Goal: Use online tool/utility: Utilize a website feature to perform a specific function

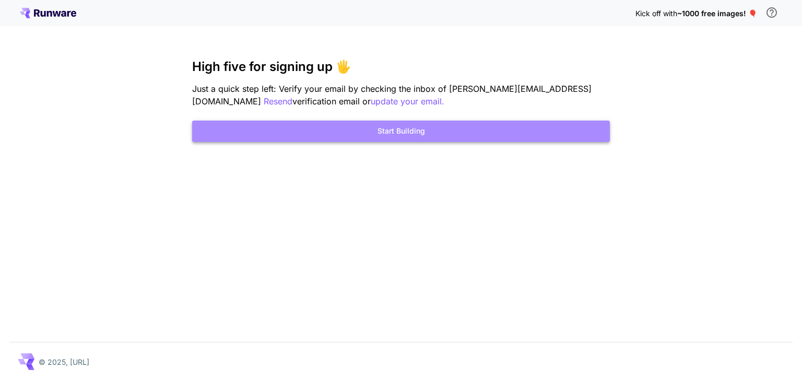
click at [411, 124] on button "Start Building" at bounding box center [401, 131] width 418 height 21
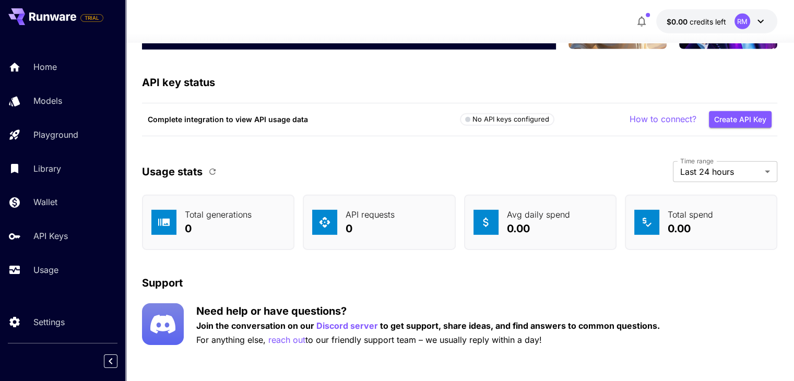
scroll to position [3232, 0]
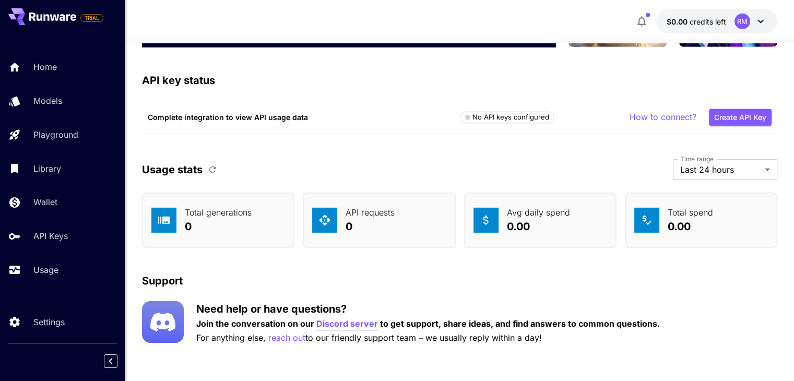
click at [348, 318] on p "Discord server" at bounding box center [347, 324] width 62 height 13
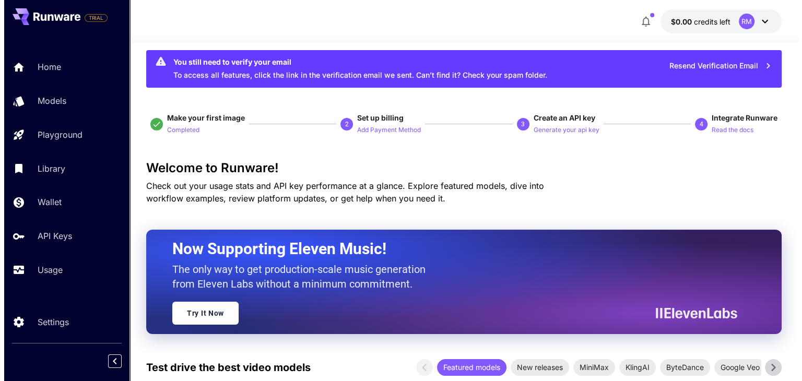
scroll to position [0, 0]
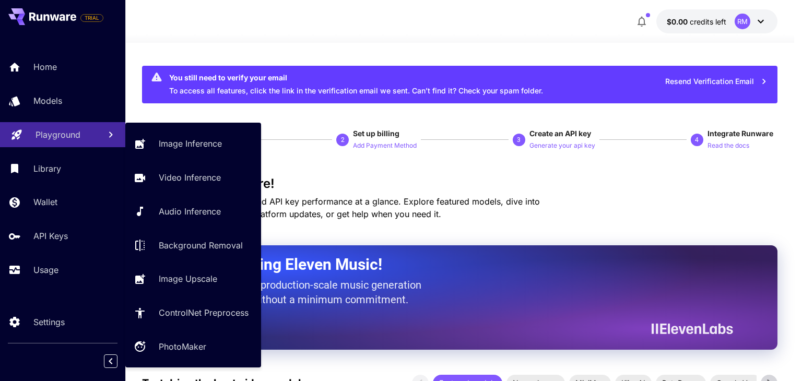
click at [50, 138] on p "Playground" at bounding box center [58, 134] width 45 height 13
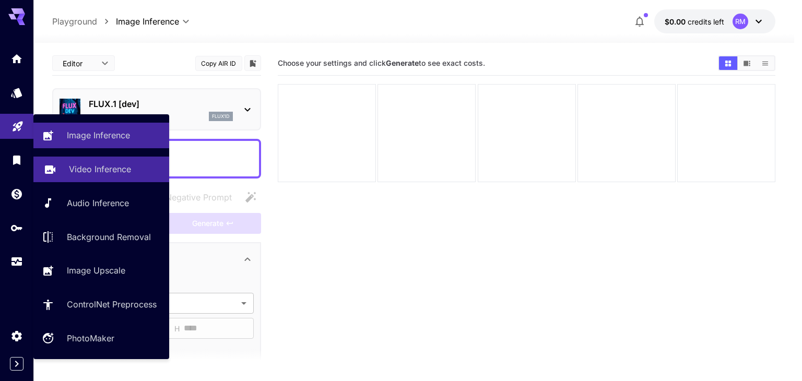
click at [99, 174] on p "Video Inference" at bounding box center [100, 169] width 62 height 13
type input "**********"
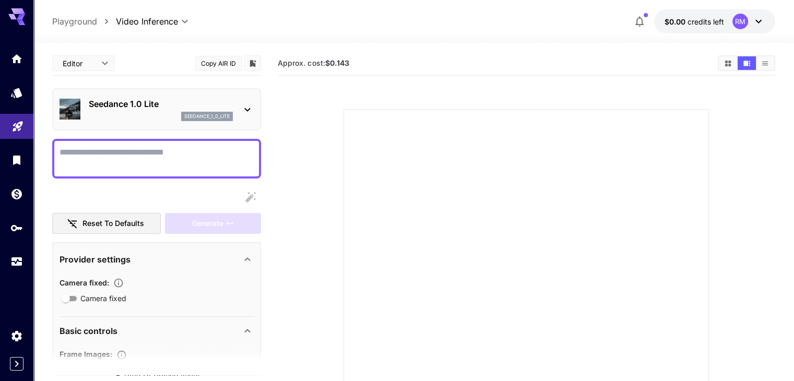
click at [205, 101] on p "Seedance 1.0 Lite" at bounding box center [161, 104] width 144 height 13
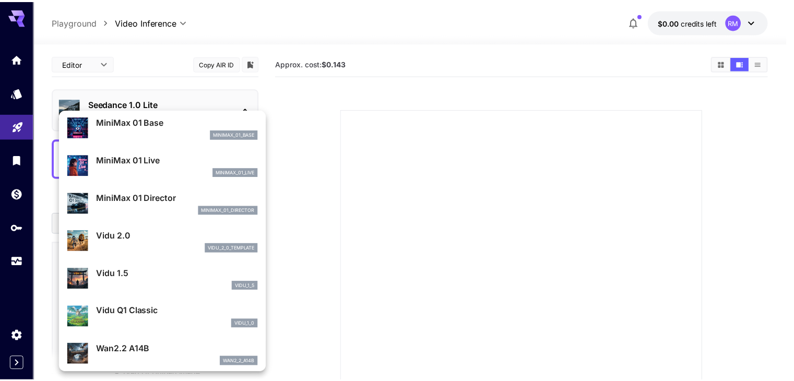
scroll to position [844, 0]
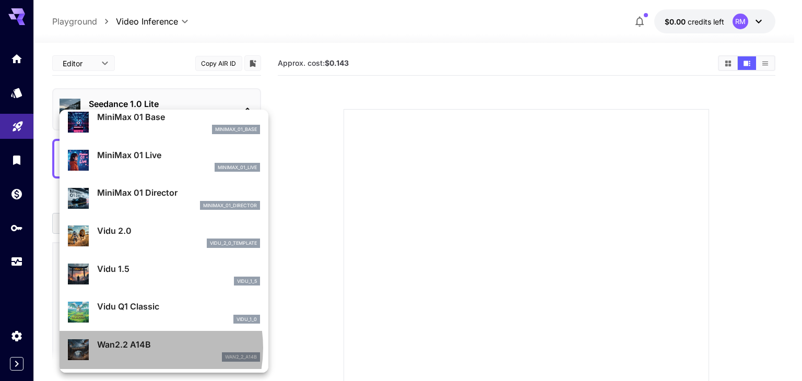
click at [134, 347] on p "Wan2.2 A14B" at bounding box center [178, 344] width 163 height 13
type input "**********"
type input "***"
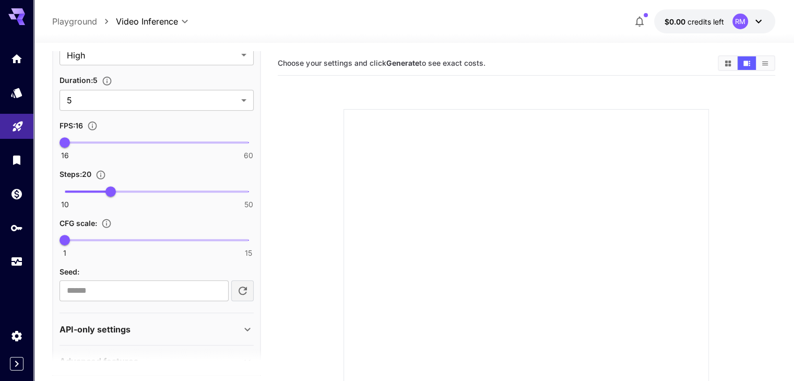
scroll to position [546, 0]
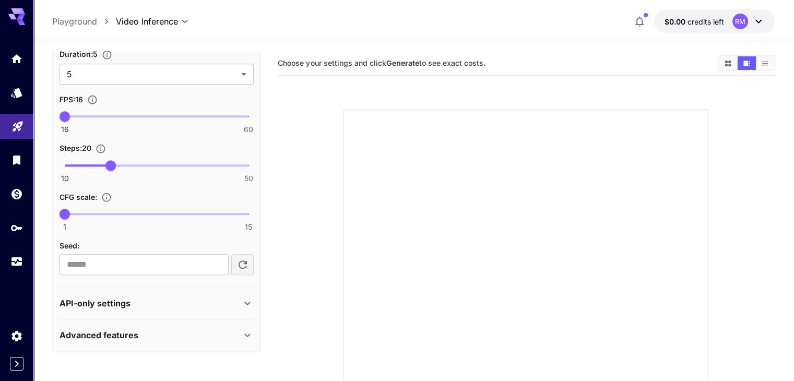
click at [208, 299] on div "API-only settings" at bounding box center [151, 303] width 182 height 13
click at [215, 331] on div "Advanced features" at bounding box center [151, 335] width 182 height 13
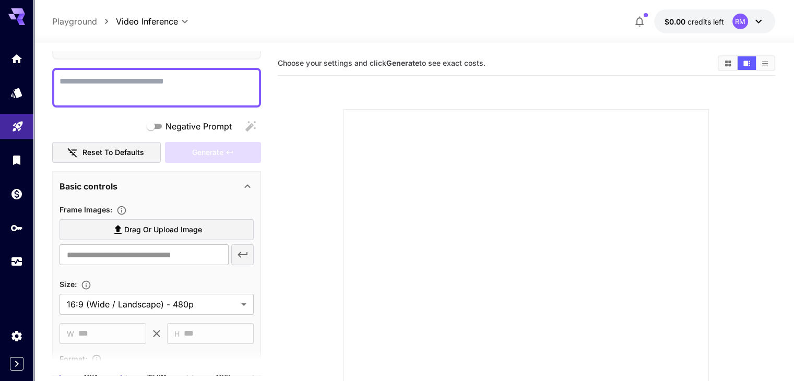
scroll to position [0, 0]
